Goal: Check status

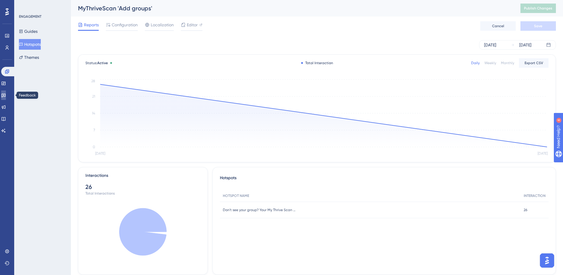
click at [6, 95] on icon at bounding box center [3, 95] width 5 height 5
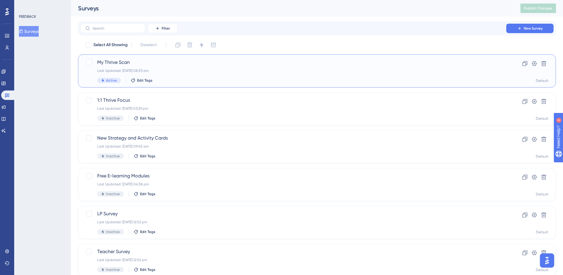
click at [116, 66] on div "My Thrive Scan Last Updated: [DATE] 08:53 am Active Edit Tags" at bounding box center [293, 71] width 392 height 24
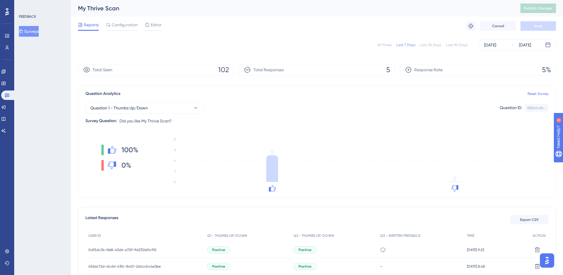
scroll to position [30, 0]
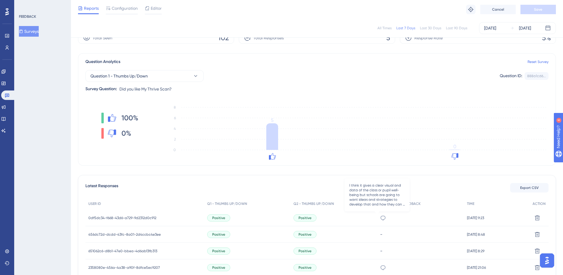
click at [380, 216] on icon at bounding box center [383, 218] width 6 height 6
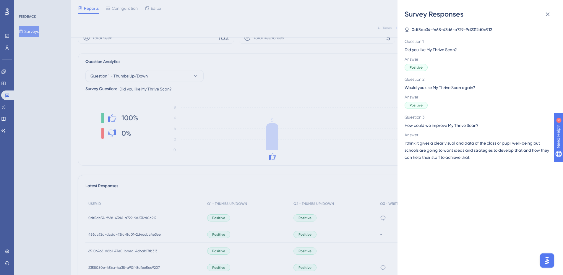
click at [356, 12] on div "Survey Responses 0df5dc34-f668-43d6-a729-9d2312d0c912 Question 1 Did you like M…" at bounding box center [281, 137] width 563 height 275
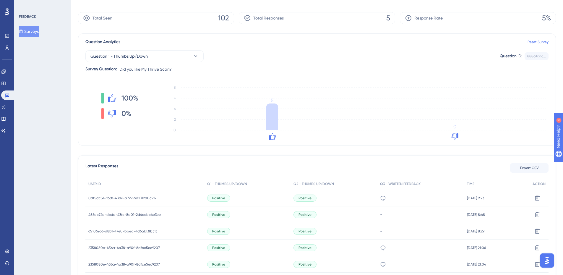
scroll to position [0, 0]
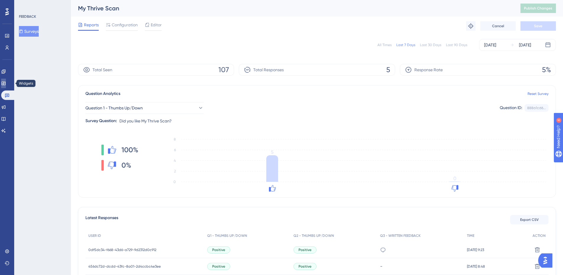
click at [6, 83] on link at bounding box center [3, 83] width 5 height 9
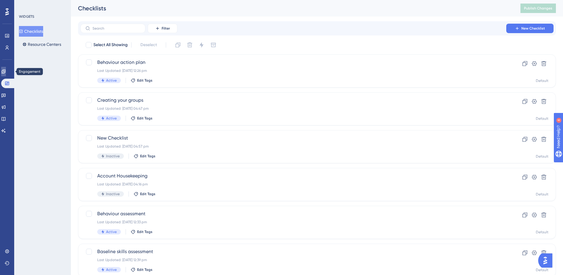
click at [6, 71] on icon at bounding box center [3, 71] width 5 height 5
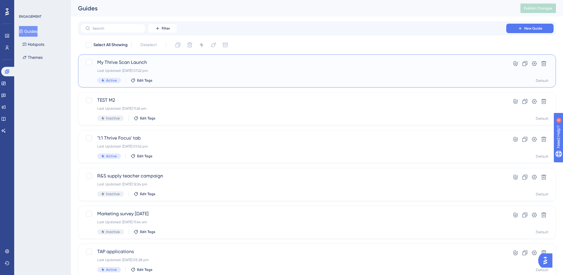
click at [129, 65] on span "My Thrive Scan Launch" at bounding box center [293, 62] width 392 height 7
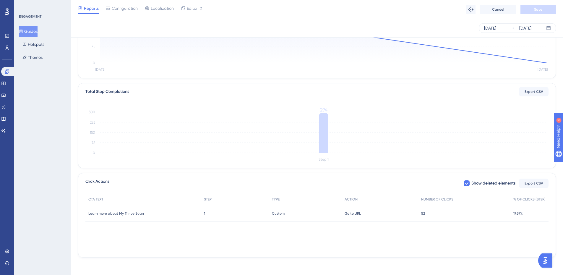
scroll to position [100, 0]
click at [35, 48] on button "Hotspots" at bounding box center [33, 44] width 29 height 11
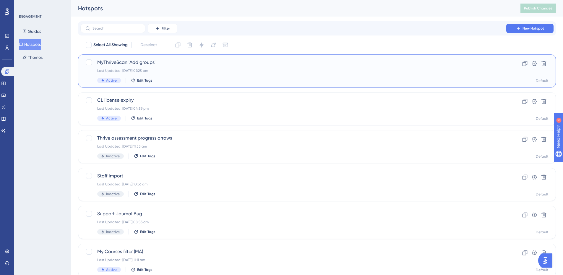
click at [149, 66] on div "MyThriveScan 'Add groups' Last Updated: 06 Oct 2025 07:25 pm Active Edit Tags" at bounding box center [293, 71] width 392 height 24
